Goal: Entertainment & Leisure: Consume media (video, audio)

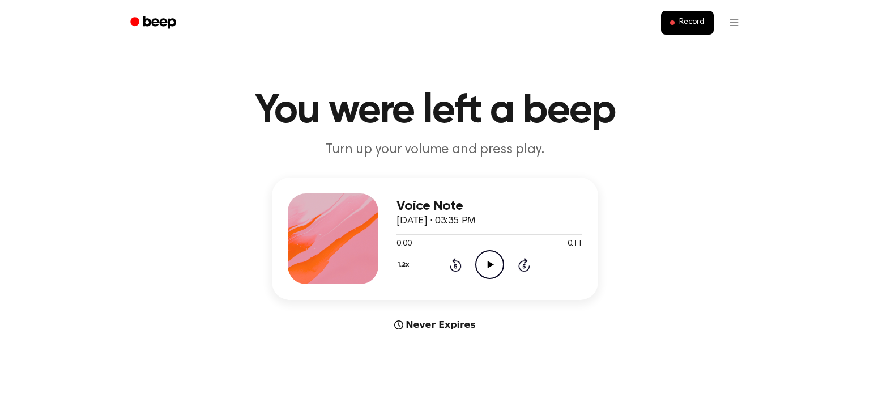
click at [480, 258] on icon "Play Audio" at bounding box center [489, 264] width 29 height 29
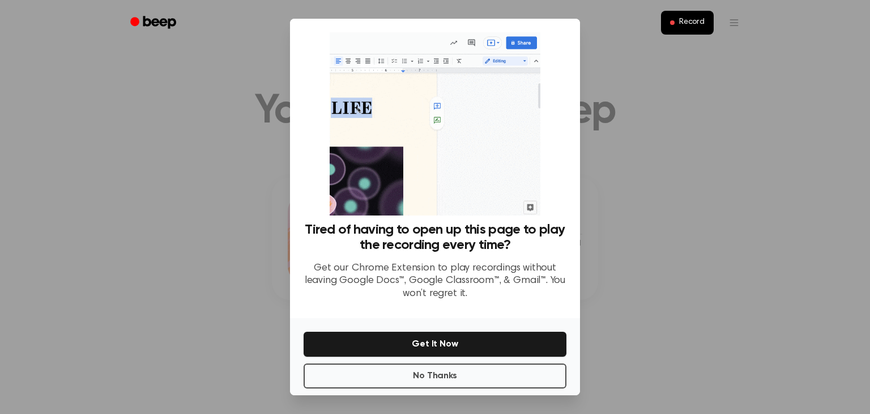
click at [456, 362] on div "No Thanks Get It Now" at bounding box center [435, 356] width 290 height 77
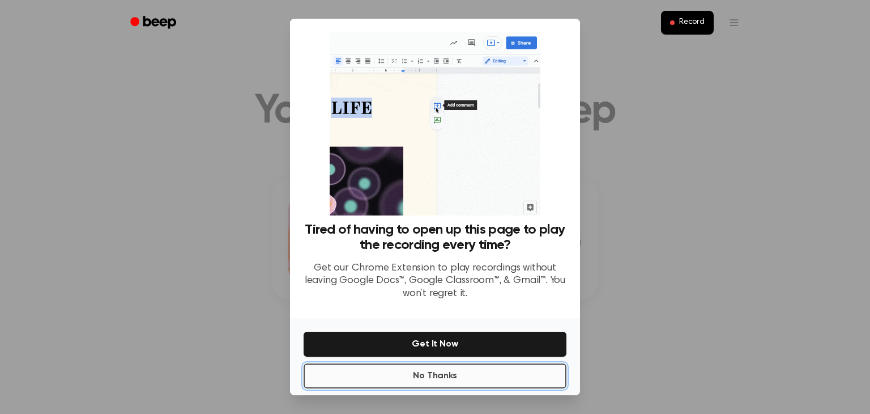
click at [467, 386] on button "No Thanks" at bounding box center [435, 375] width 263 height 25
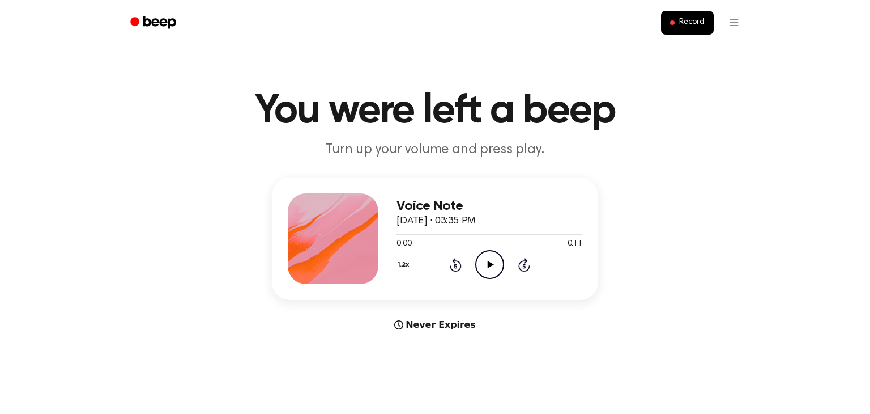
click at [476, 223] on span "October 3, 2023 · 03:35 PM" at bounding box center [436, 221] width 79 height 10
click at [486, 258] on icon "Play Audio" at bounding box center [489, 264] width 29 height 29
click at [495, 266] on icon "Play Audio" at bounding box center [489, 264] width 29 height 29
click at [497, 273] on icon "Play Audio" at bounding box center [489, 264] width 29 height 29
click at [494, 277] on icon "Play Audio" at bounding box center [489, 264] width 29 height 29
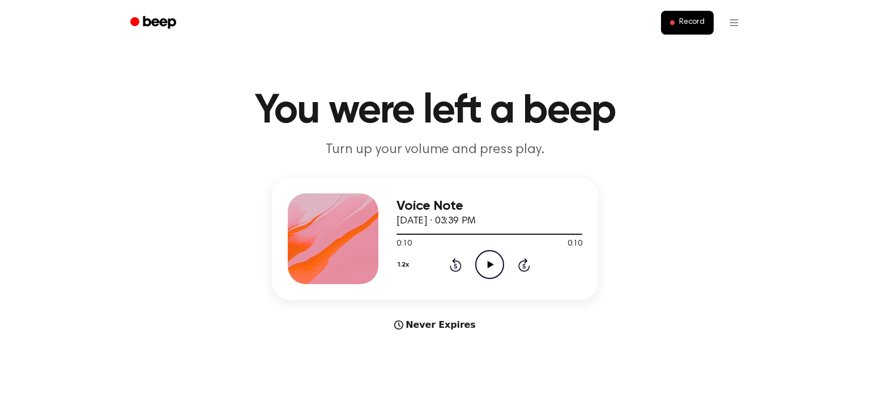
click at [495, 257] on icon "Play Audio" at bounding box center [489, 264] width 29 height 29
